Goal: Navigation & Orientation: Understand site structure

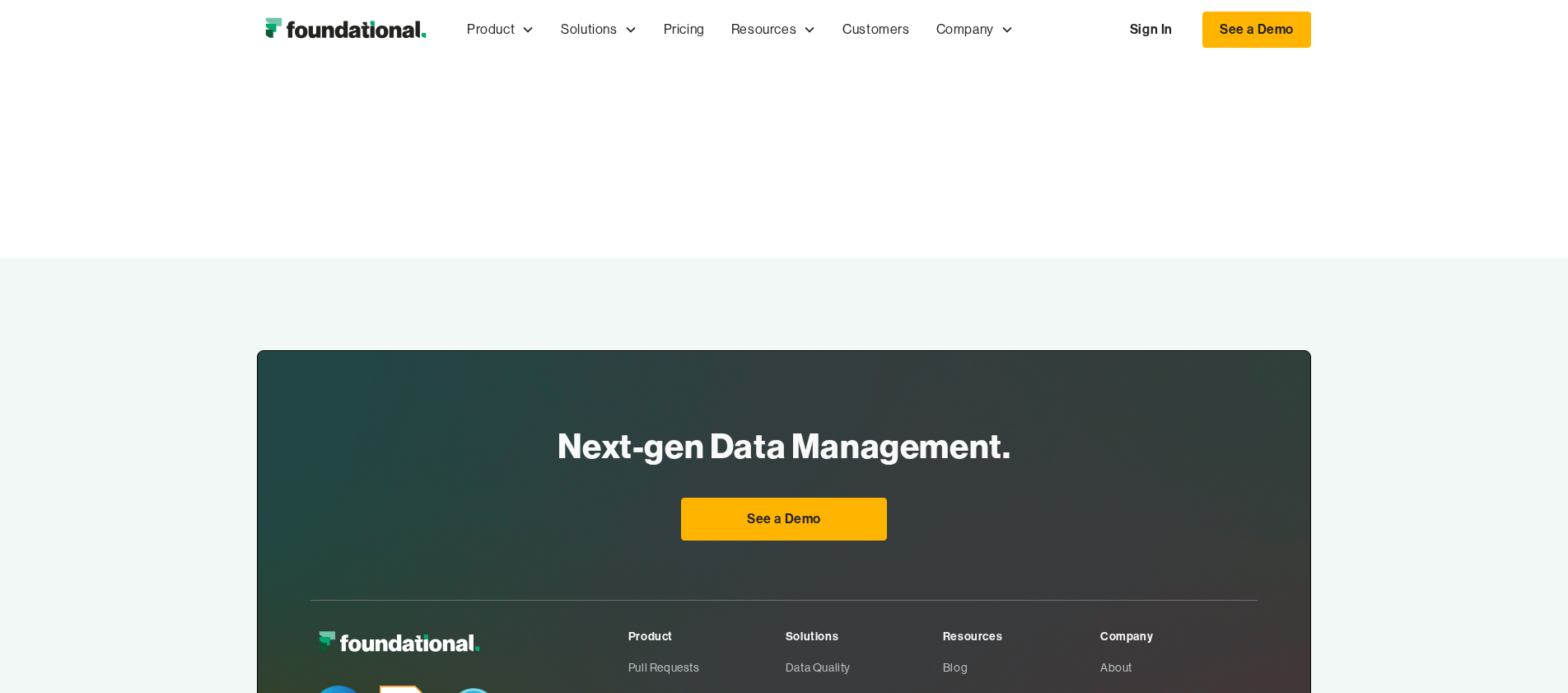
scroll to position [5523, 0]
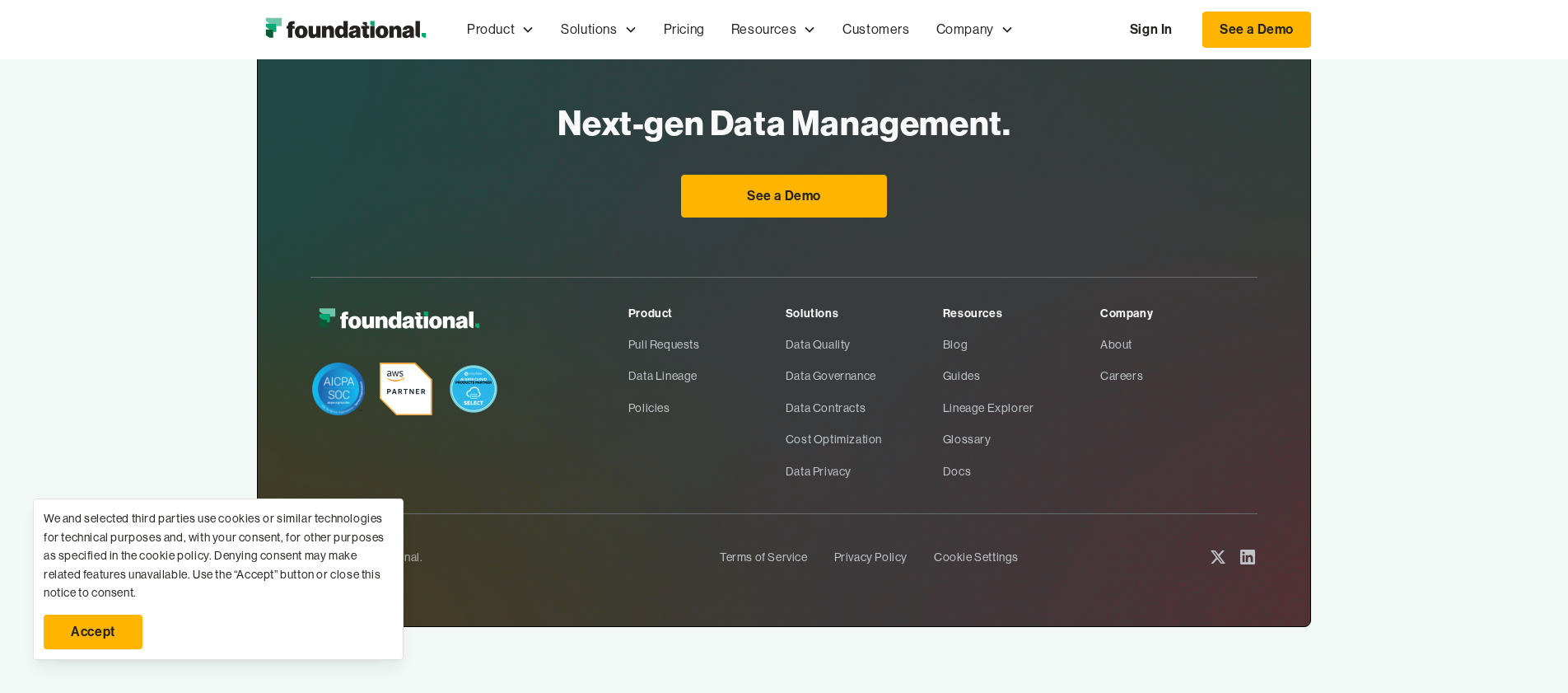
click at [96, 635] on link "Accept" at bounding box center [94, 632] width 99 height 34
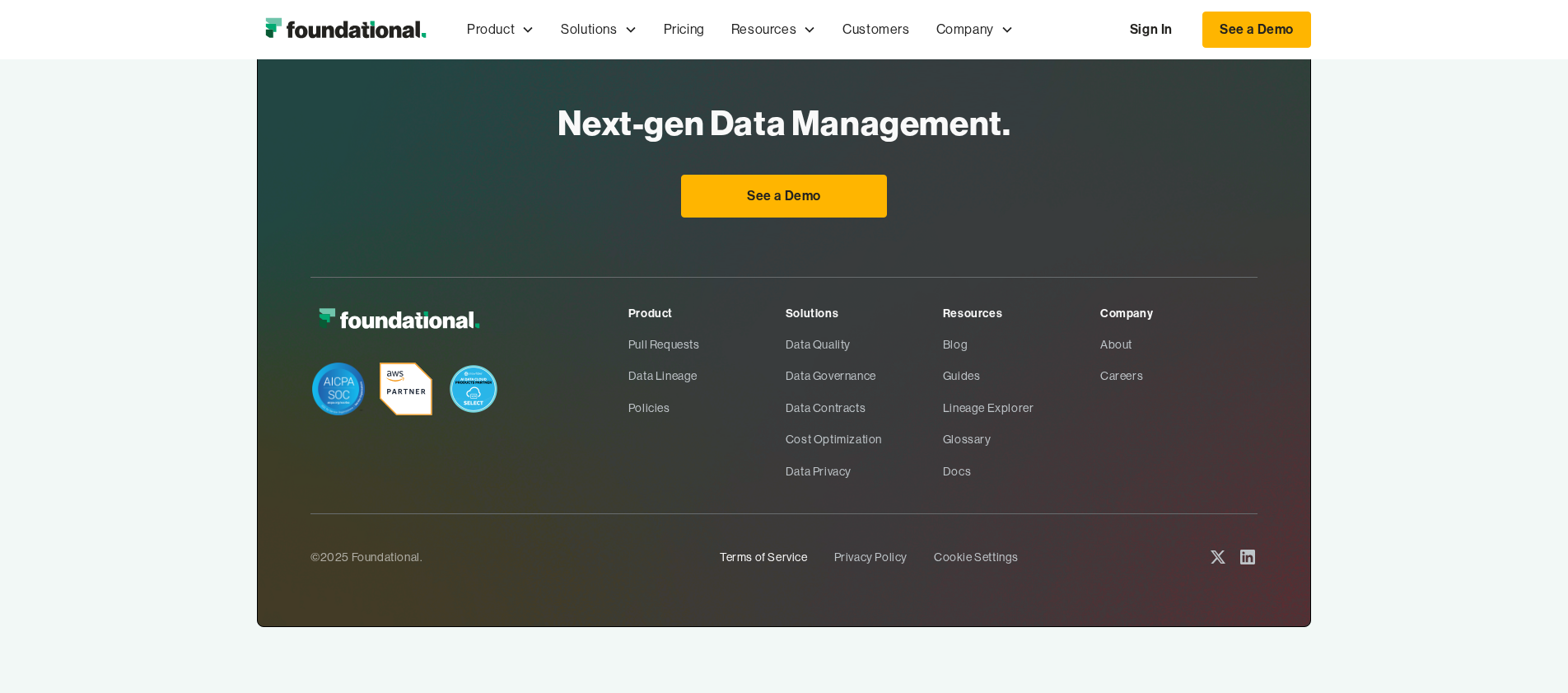
click at [785, 554] on link "Terms of Service" at bounding box center [763, 556] width 88 height 32
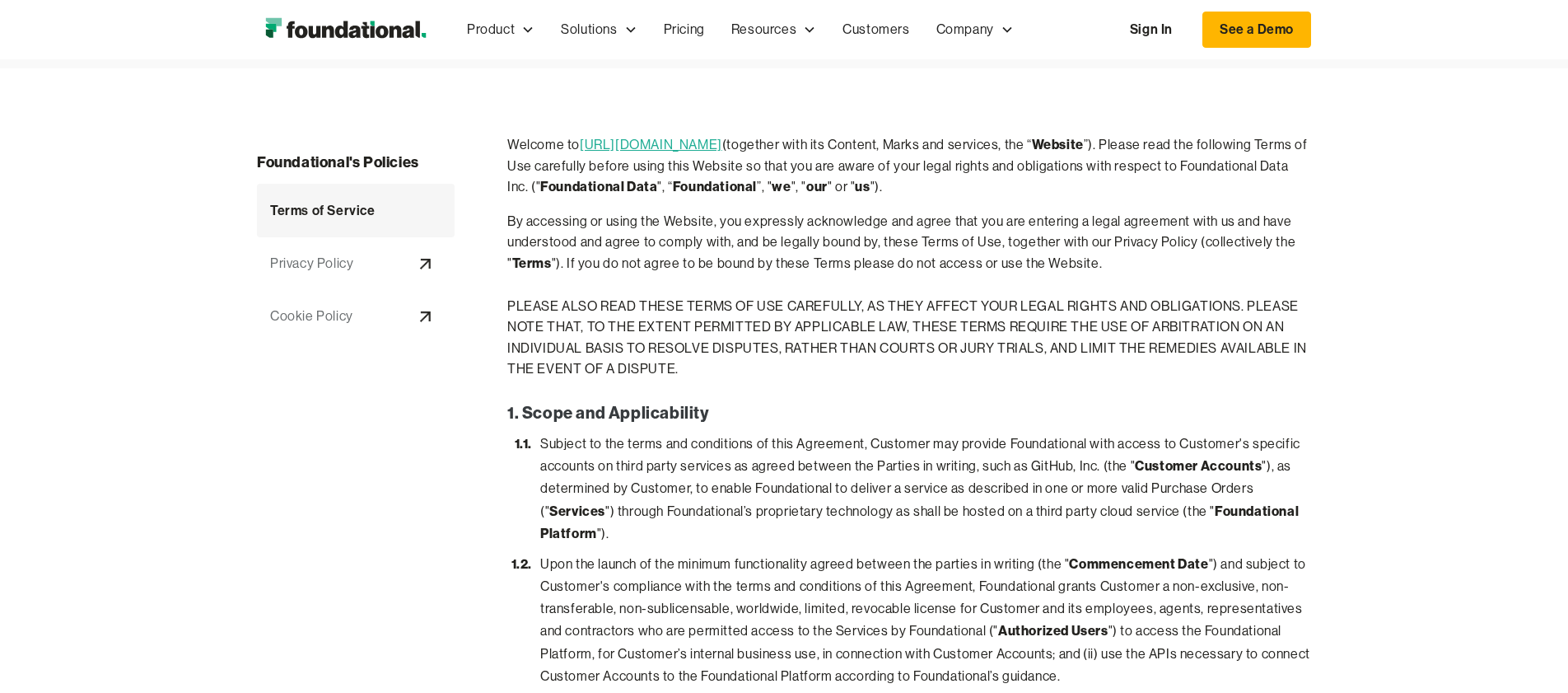
scroll to position [163, 0]
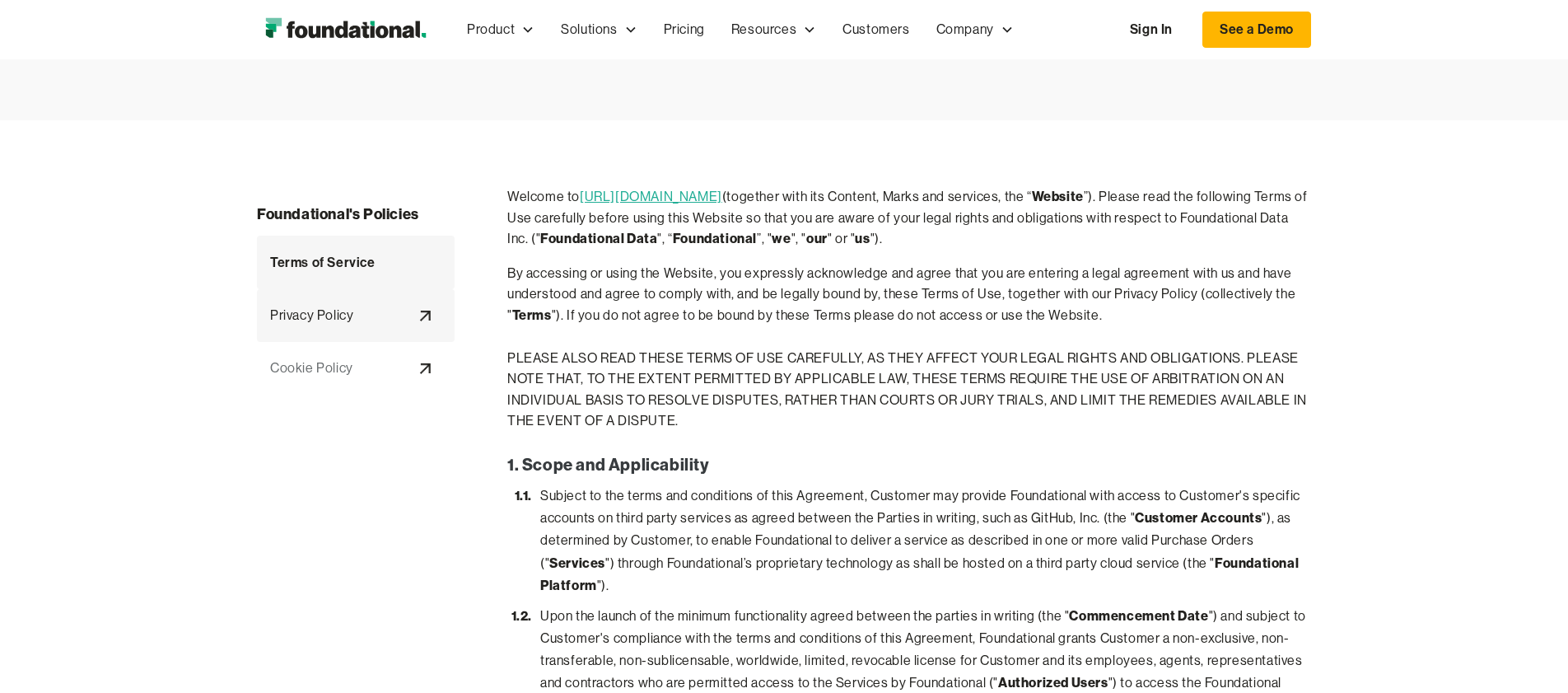
click at [316, 316] on div "Privacy Policy" at bounding box center [311, 315] width 83 height 21
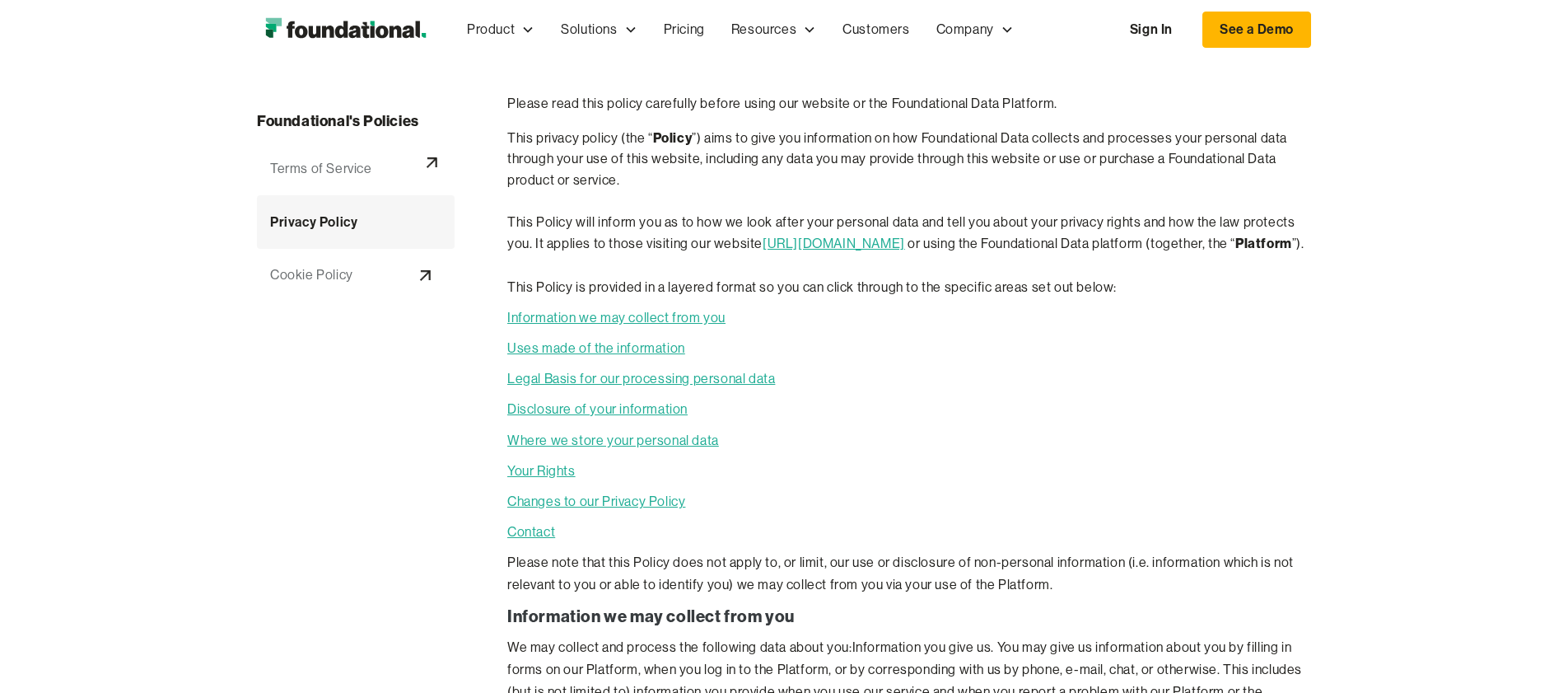
scroll to position [220, 0]
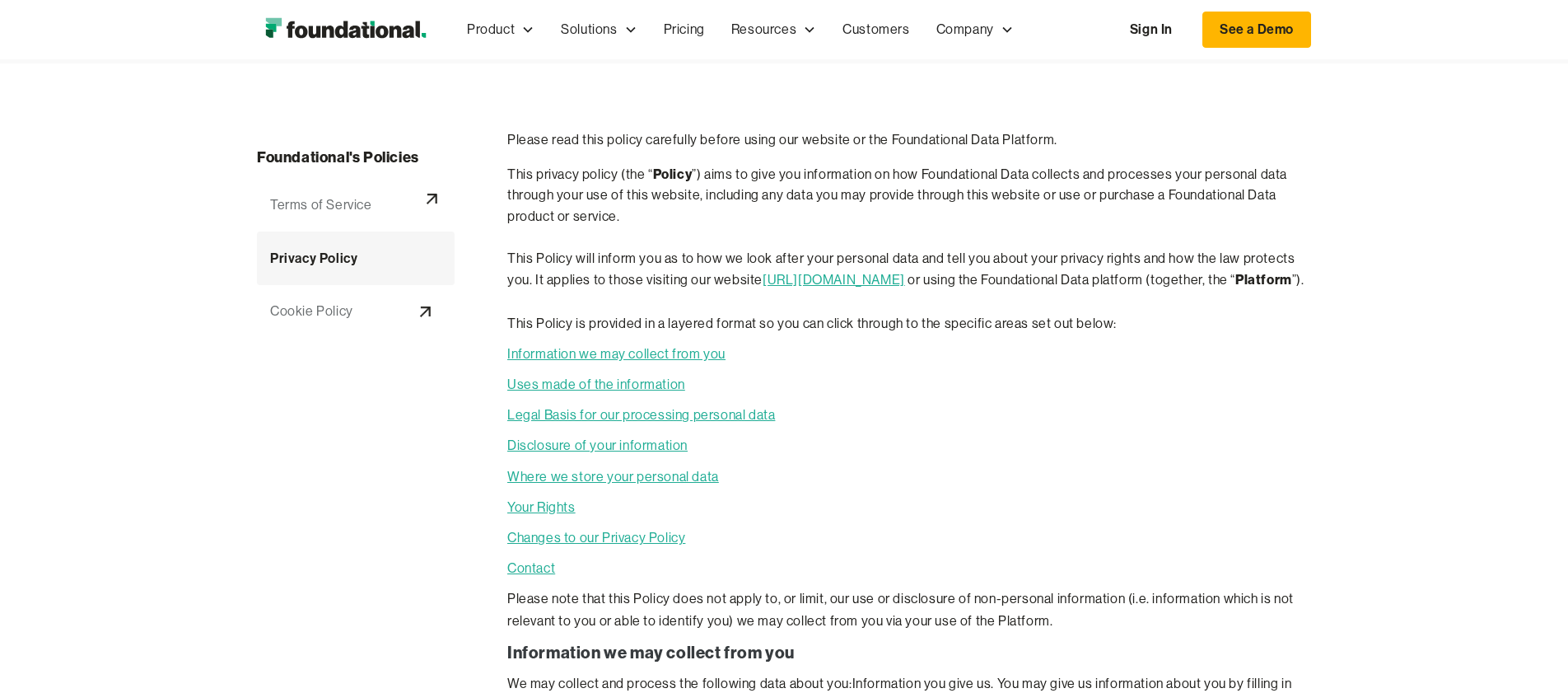
click at [309, 141] on div "Foundational's Policies" at bounding box center [355, 154] width 198 height 50
click at [279, 210] on div "Terms of Service" at bounding box center [321, 205] width 102 height 21
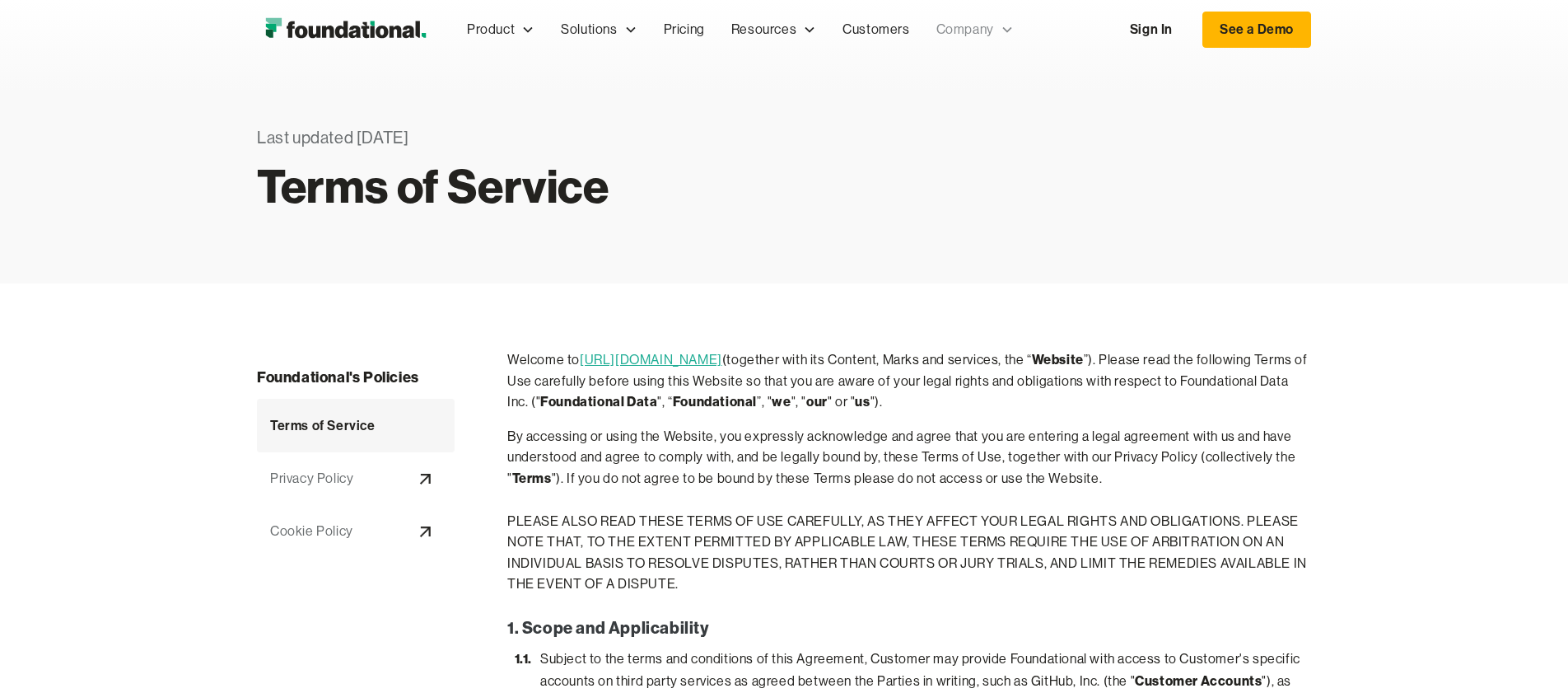
click at [965, 31] on div "Company" at bounding box center [965, 30] width 57 height 21
click at [966, 32] on div "Company" at bounding box center [965, 30] width 57 height 21
click at [967, 30] on div "Company" at bounding box center [965, 30] width 57 height 21
click at [959, 83] on div "About" at bounding box center [982, 88] width 77 height 21
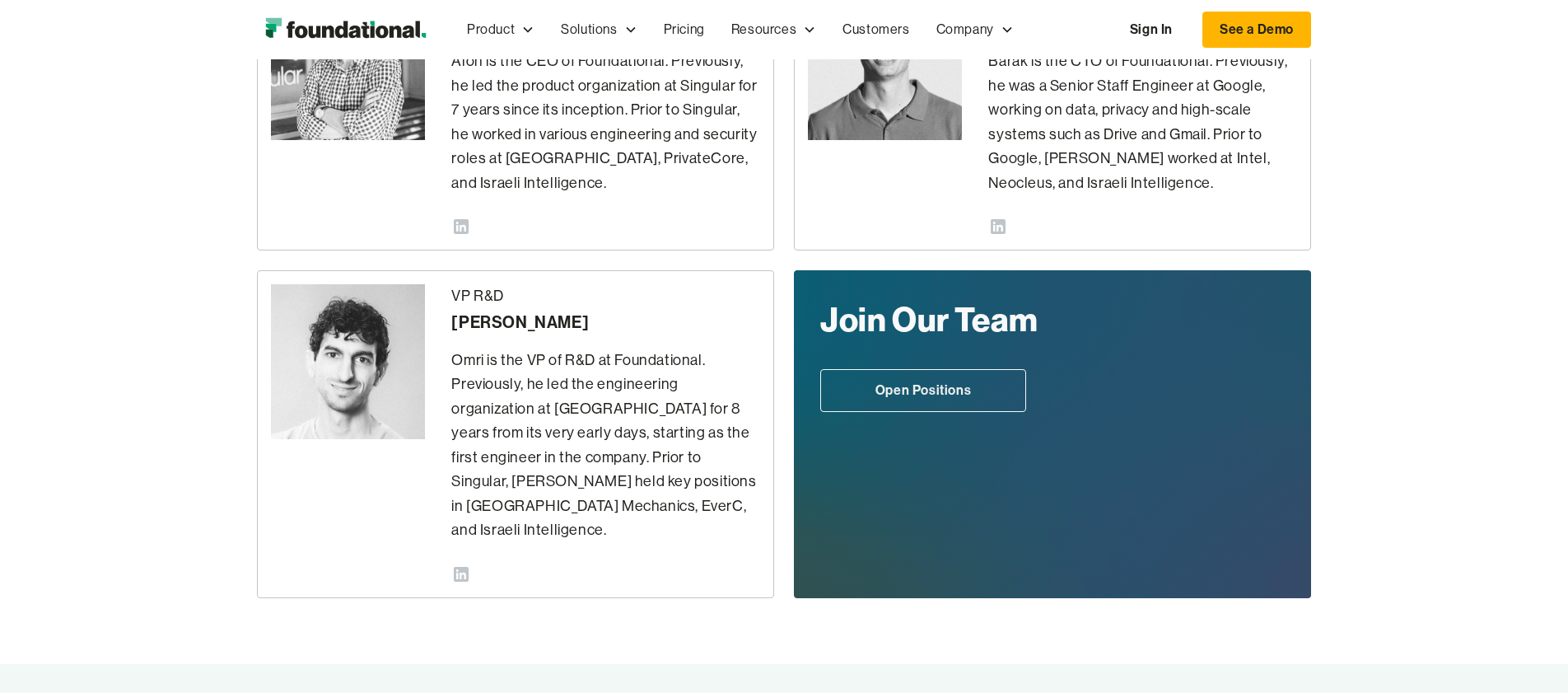
scroll to position [522, 0]
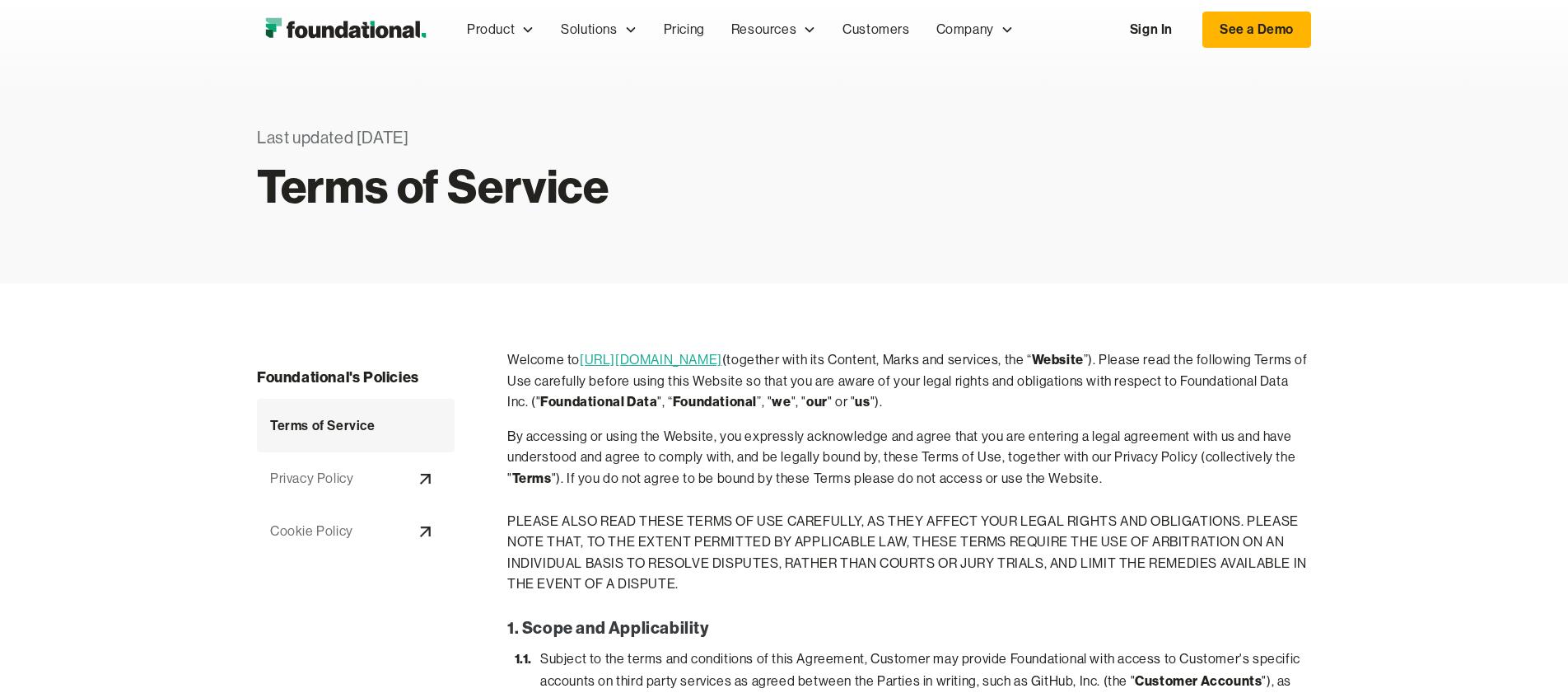
click at [377, 33] on img "home" at bounding box center [345, 30] width 178 height 33
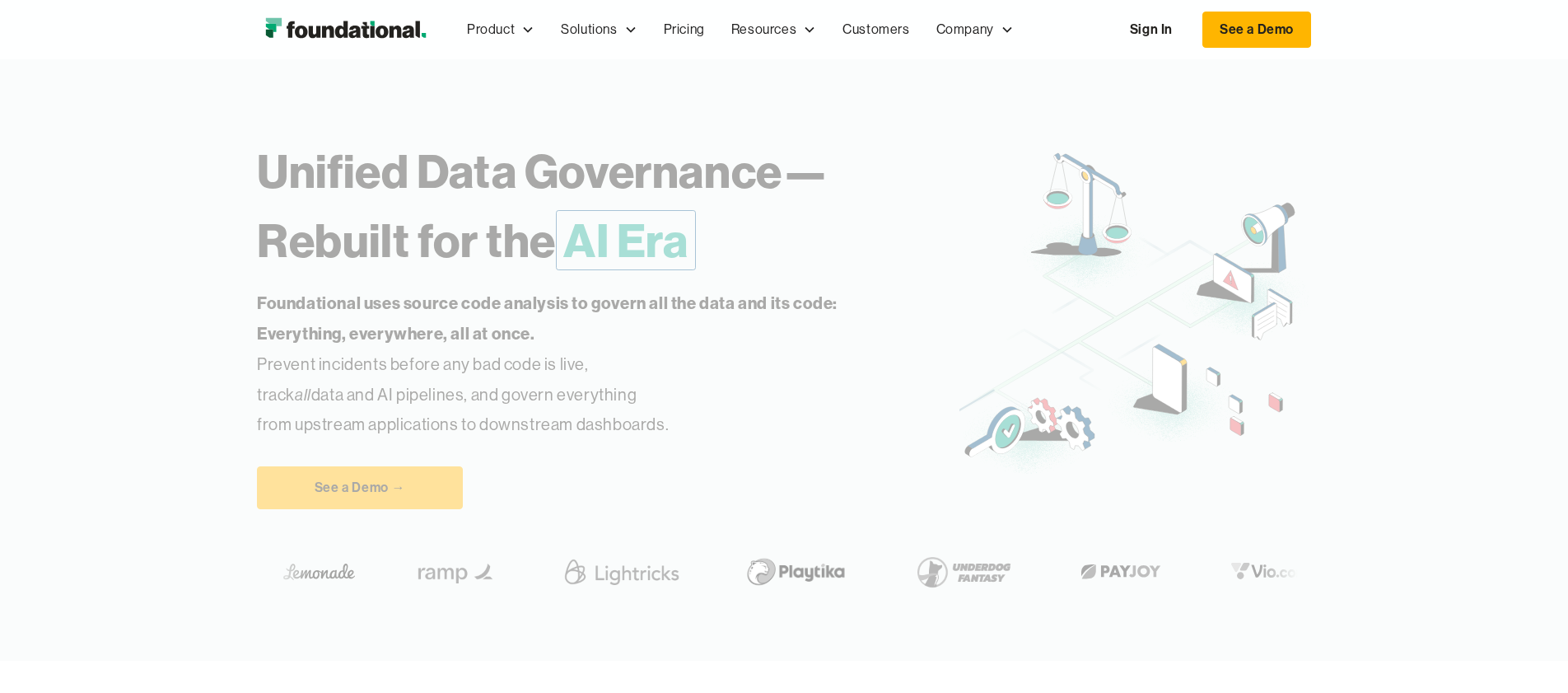
scroll to position [69, 0]
